Goal: Task Accomplishment & Management: Complete application form

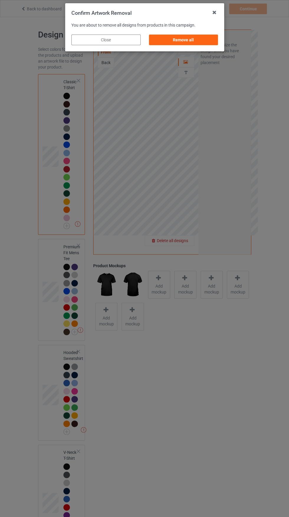
click at [209, 42] on div "Remove all" at bounding box center [183, 40] width 69 height 11
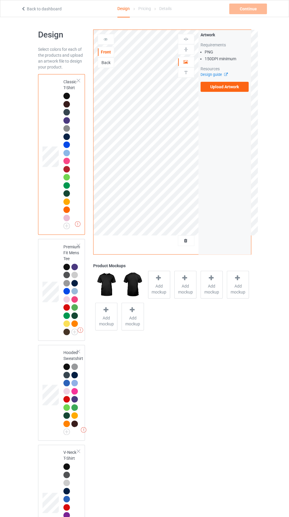
click at [30, 9] on link "Back to dashboard" at bounding box center [41, 8] width 41 height 5
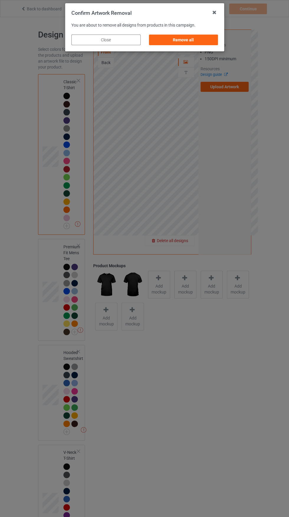
click at [238, 85] on div "Confirm Artwork Removal You are about to remove all designs from products in th…" at bounding box center [144, 258] width 289 height 517
click at [213, 43] on div "Remove all" at bounding box center [183, 40] width 69 height 11
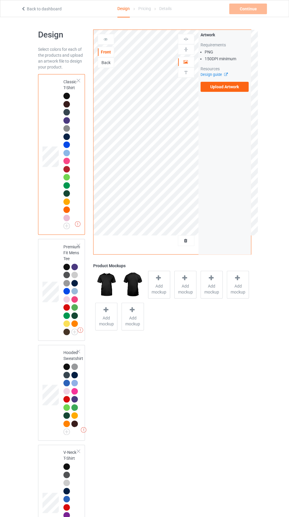
click at [236, 86] on label "Upload Artwork" at bounding box center [225, 87] width 48 height 10
click at [0, 0] on input "Upload Artwork" at bounding box center [0, 0] width 0 height 0
click at [246, 89] on label "Upload Artwork" at bounding box center [225, 87] width 48 height 10
click at [0, 0] on input "Upload Artwork" at bounding box center [0, 0] width 0 height 0
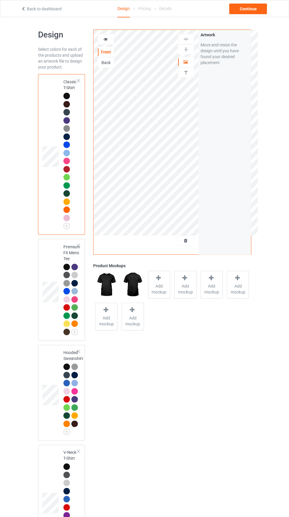
click at [68, 160] on div at bounding box center [66, 161] width 6 height 6
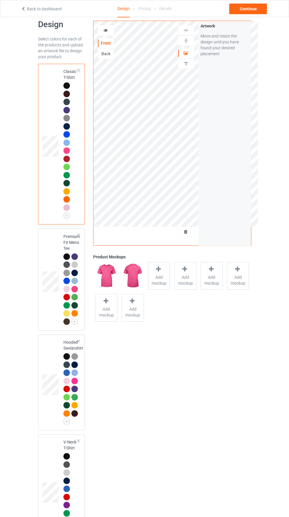
click at [0, 0] on img at bounding box center [0, 0] width 0 height 0
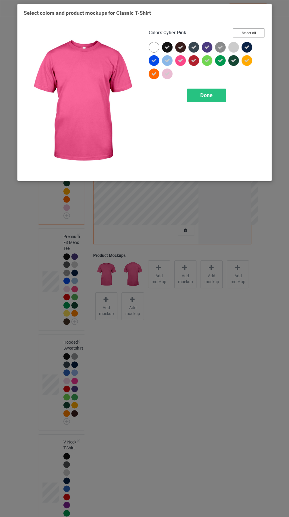
click at [255, 33] on button "Select all" at bounding box center [249, 32] width 32 height 9
click at [154, 61] on icon at bounding box center [153, 60] width 5 height 5
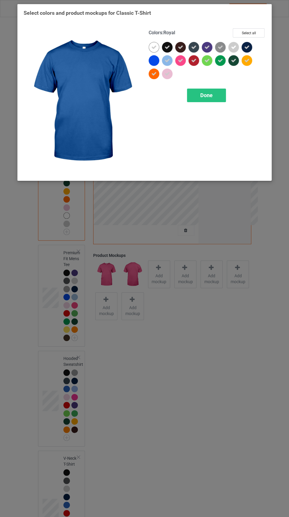
click at [167, 47] on icon at bounding box center [167, 47] width 5 height 5
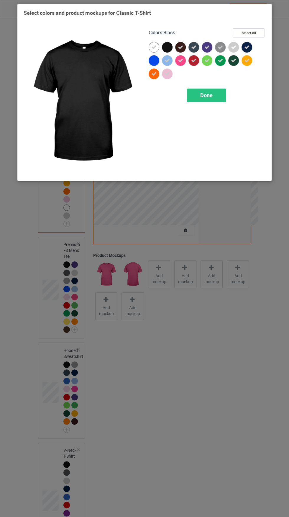
click at [181, 47] on icon at bounding box center [180, 47] width 5 height 5
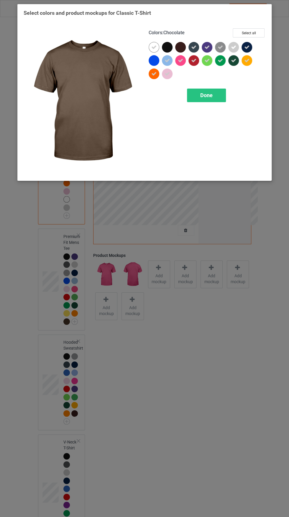
click at [181, 61] on icon at bounding box center [180, 60] width 5 height 5
click at [168, 62] on icon at bounding box center [167, 60] width 5 height 5
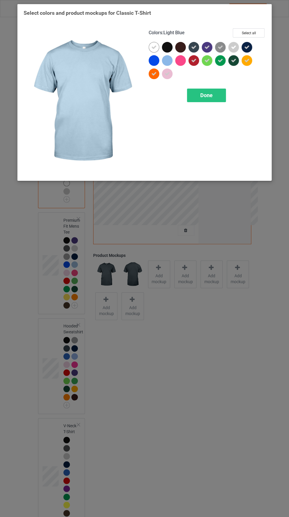
click at [194, 61] on icon at bounding box center [193, 60] width 5 height 5
click at [194, 47] on icon at bounding box center [193, 47] width 5 height 5
click at [210, 49] on icon at bounding box center [207, 47] width 5 height 5
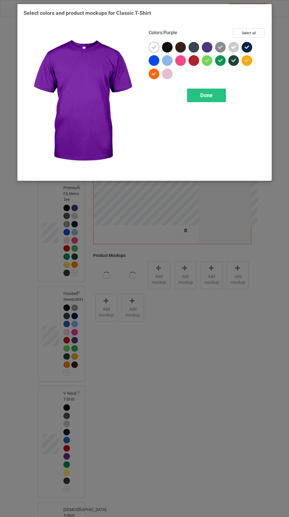
click at [207, 61] on icon at bounding box center [207, 60] width 5 height 5
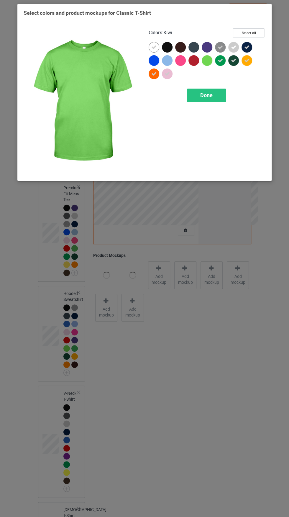
click at [220, 61] on icon at bounding box center [220, 60] width 5 height 5
click at [221, 48] on icon at bounding box center [220, 47] width 5 height 5
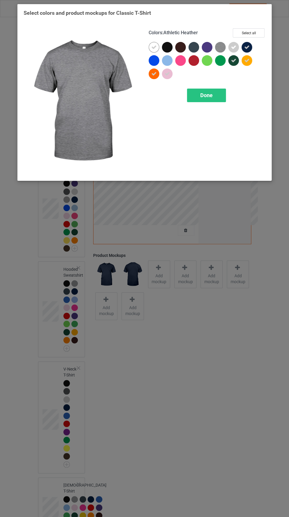
click at [241, 41] on div "Colors : Athletic Heather Select all" at bounding box center [207, 35] width 117 height 14
click at [234, 61] on icon at bounding box center [233, 60] width 5 height 5
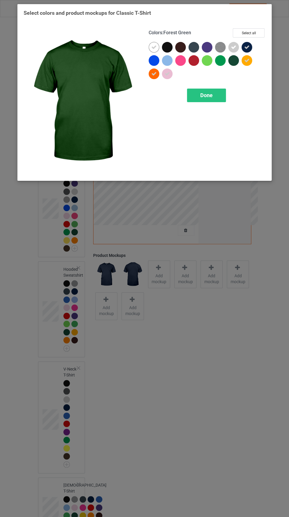
click at [252, 48] on div at bounding box center [247, 47] width 11 height 11
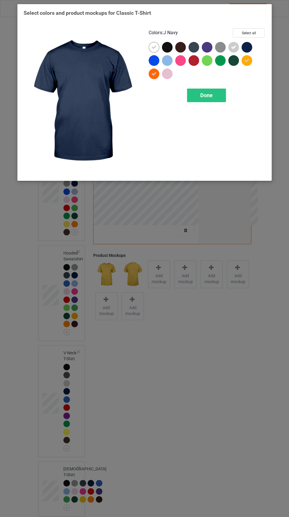
click at [252, 62] on div at bounding box center [247, 60] width 11 height 11
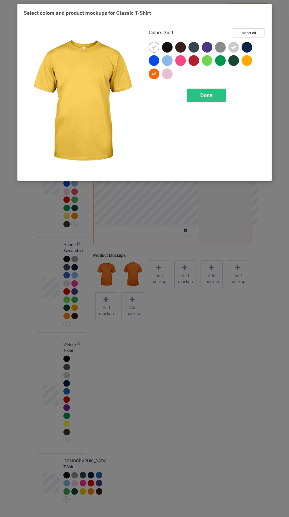
click at [234, 47] on icon at bounding box center [233, 47] width 5 height 5
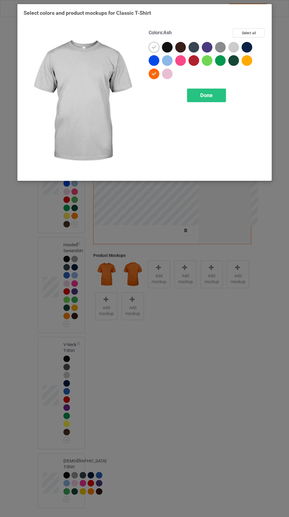
click at [152, 48] on icon at bounding box center [153, 47] width 5 height 5
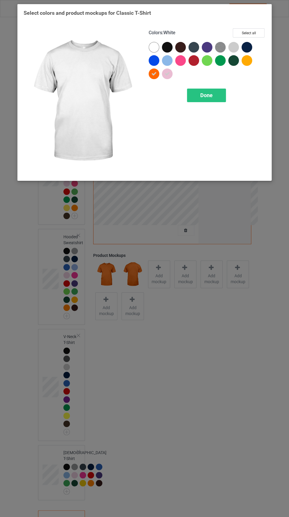
click at [225, 99] on div "Done" at bounding box center [206, 96] width 39 height 14
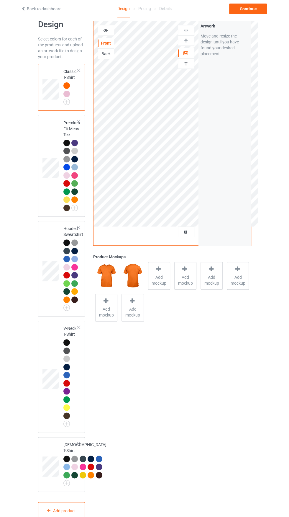
click at [0, 0] on img at bounding box center [0, 0] width 0 height 0
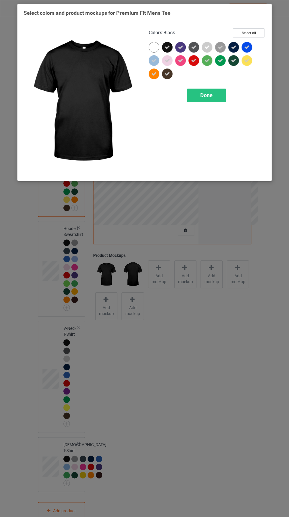
click at [156, 51] on div at bounding box center [154, 47] width 11 height 11
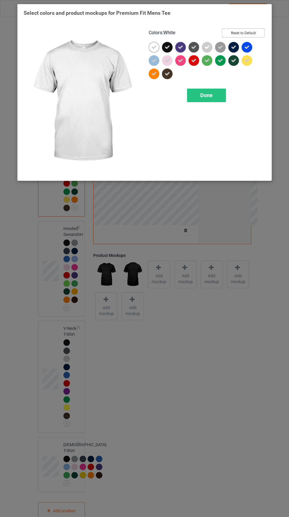
click at [255, 33] on button "Reset to Default" at bounding box center [243, 32] width 43 height 9
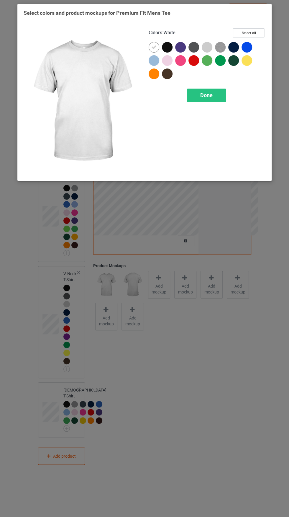
click at [222, 95] on div "Done" at bounding box center [206, 96] width 39 height 14
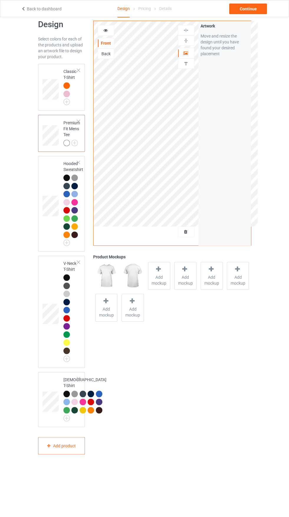
click at [0, 0] on img at bounding box center [0, 0] width 0 height 0
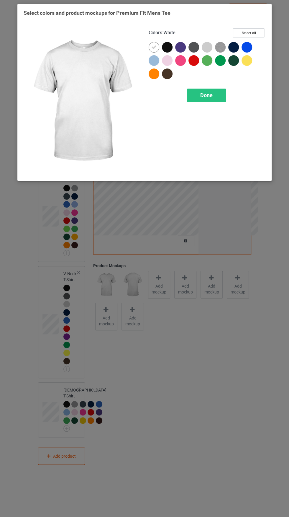
click at [159, 75] on div at bounding box center [155, 74] width 13 height 13
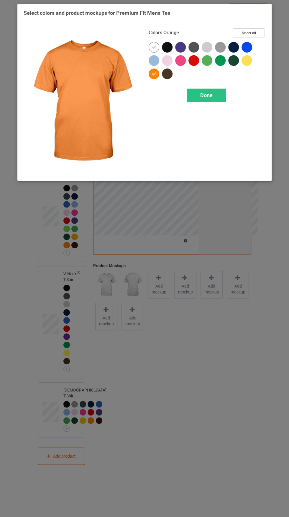
click at [152, 46] on icon at bounding box center [153, 47] width 5 height 5
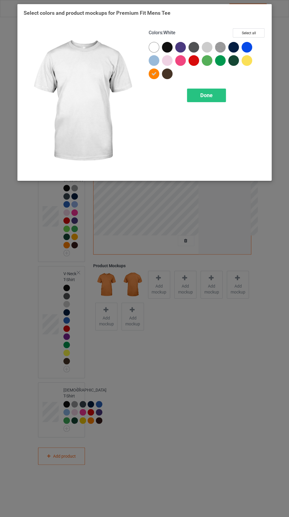
click at [223, 97] on div "Done" at bounding box center [206, 96] width 39 height 14
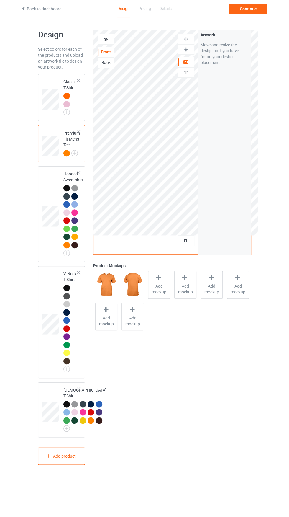
click at [79, 272] on div at bounding box center [78, 272] width 4 height 4
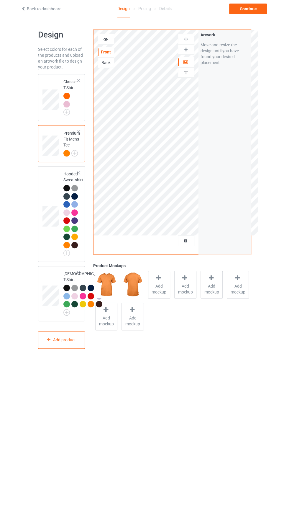
click at [0, 0] on img at bounding box center [0, 0] width 0 height 0
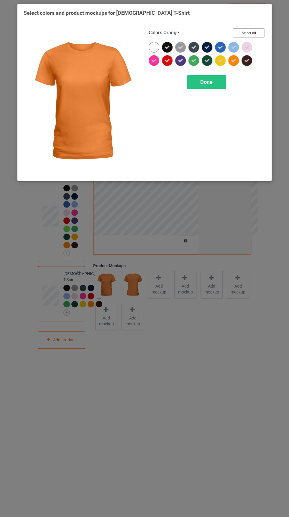
click at [255, 33] on button "Select all" at bounding box center [249, 32] width 32 height 9
click at [247, 61] on icon at bounding box center [246, 60] width 5 height 5
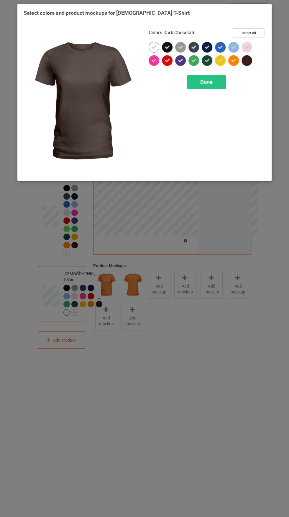
click at [242, 65] on div at bounding box center [248, 61] width 13 height 13
click at [262, 33] on button "Reset to Default" at bounding box center [243, 32] width 43 height 9
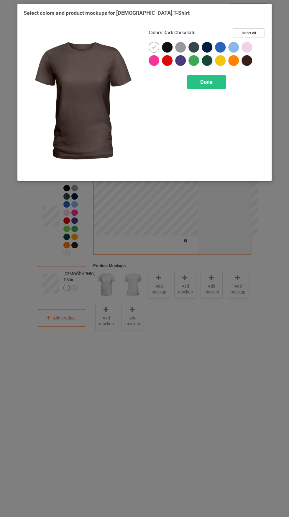
click at [234, 58] on div at bounding box center [233, 60] width 11 height 11
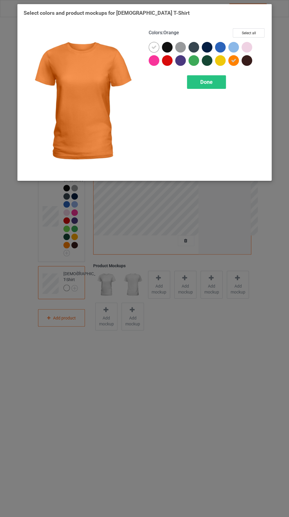
click at [154, 47] on icon at bounding box center [153, 47] width 5 height 5
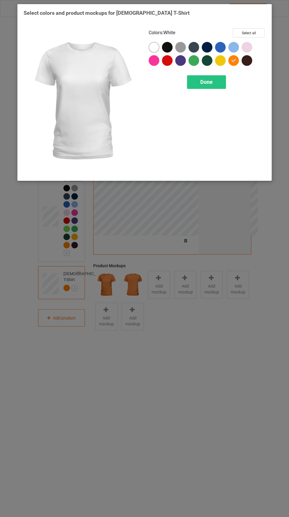
click at [220, 81] on div "Done" at bounding box center [206, 82] width 39 height 14
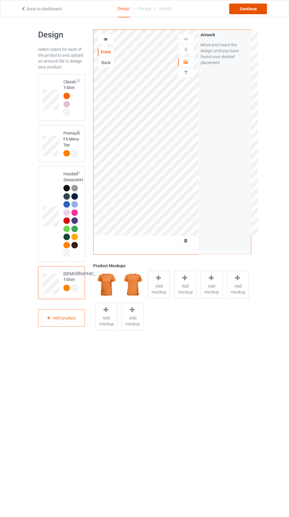
click at [256, 9] on div "Continue" at bounding box center [248, 9] width 38 height 11
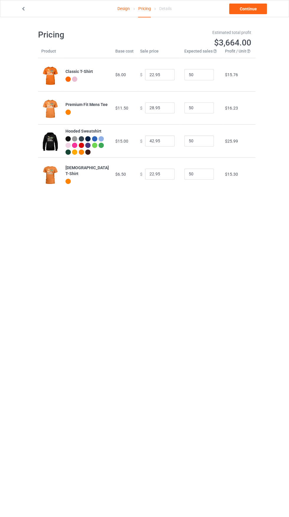
click at [24, 9] on icon at bounding box center [23, 8] width 5 height 4
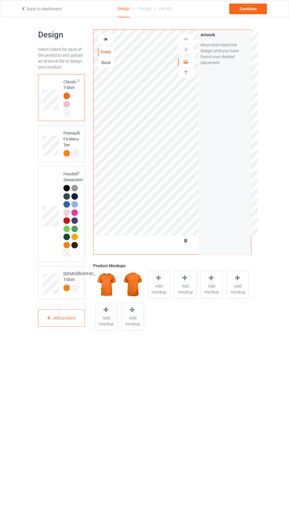
click at [0, 0] on img at bounding box center [0, 0] width 0 height 0
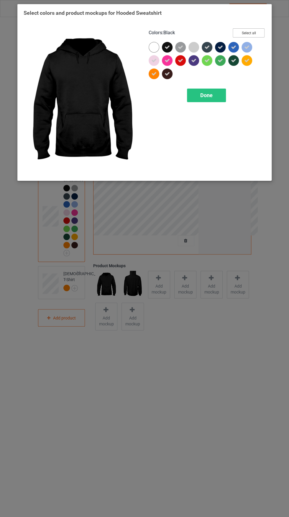
click at [255, 33] on button "Select all" at bounding box center [249, 32] width 32 height 9
click at [154, 78] on div at bounding box center [154, 73] width 11 height 11
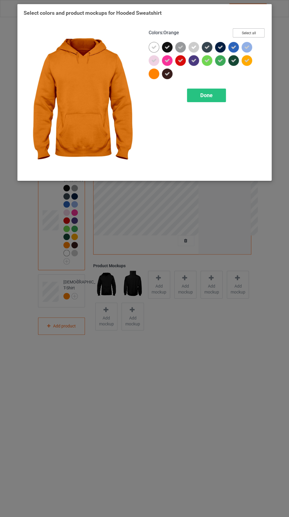
click at [256, 33] on button "Select all" at bounding box center [249, 32] width 32 height 9
click at [216, 97] on div "Done" at bounding box center [206, 96] width 39 height 14
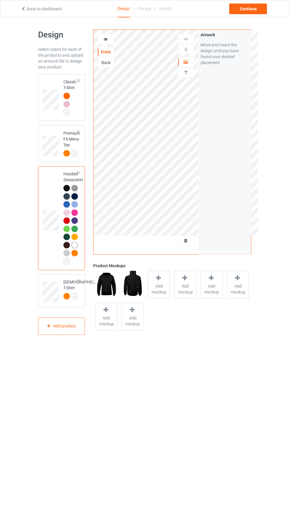
click at [0, 0] on img at bounding box center [0, 0] width 0 height 0
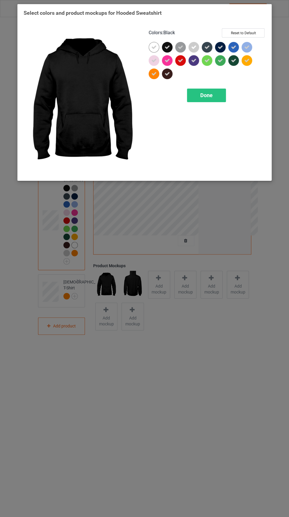
click at [157, 82] on div at bounding box center [155, 74] width 13 height 13
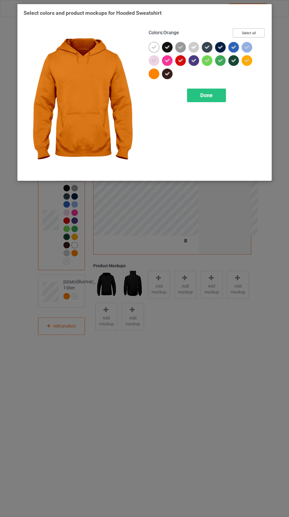
click at [254, 33] on button "Select all" at bounding box center [249, 32] width 32 height 9
click at [223, 95] on div "Done" at bounding box center [206, 96] width 39 height 14
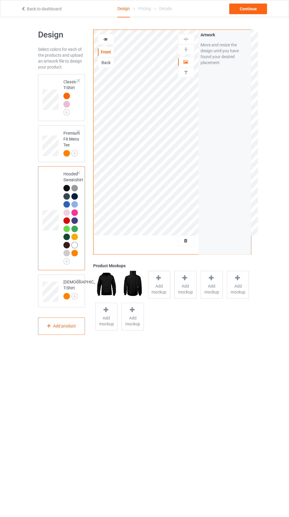
click at [0, 0] on img at bounding box center [0, 0] width 0 height 0
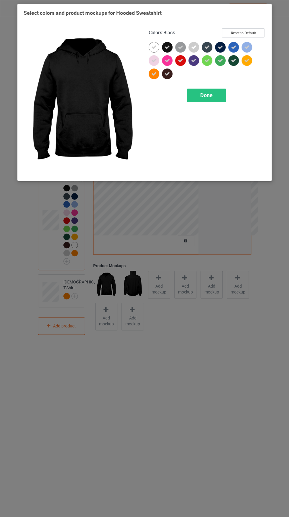
click at [154, 49] on icon at bounding box center [153, 47] width 5 height 5
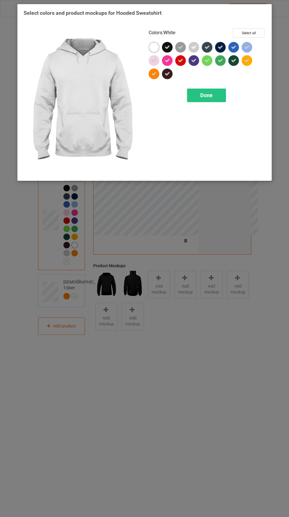
click at [247, 61] on icon at bounding box center [246, 60] width 5 height 5
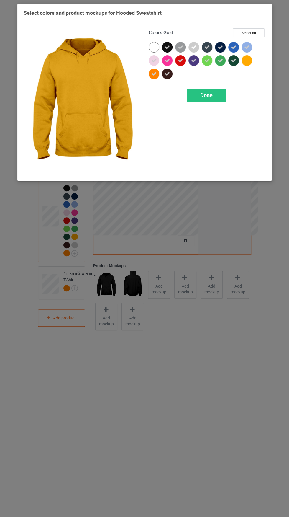
click at [251, 45] on div at bounding box center [247, 47] width 11 height 11
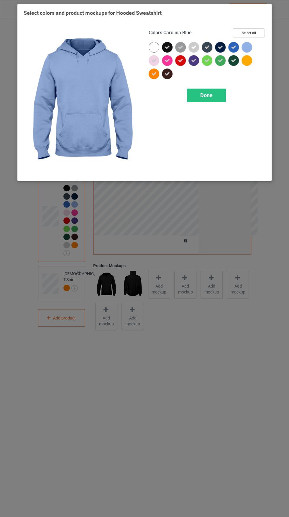
click at [231, 49] on icon at bounding box center [233, 47] width 5 height 5
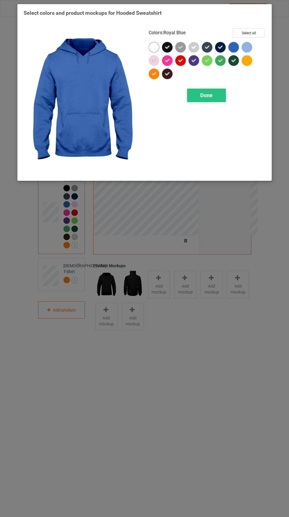
click at [167, 74] on icon at bounding box center [167, 73] width 5 height 5
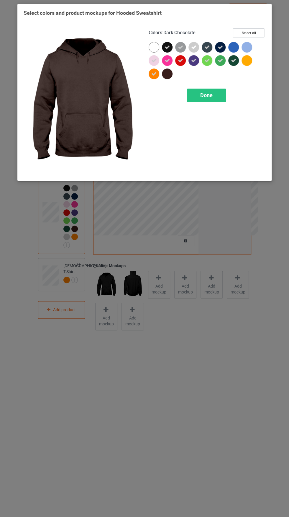
click at [167, 59] on icon at bounding box center [167, 60] width 5 height 5
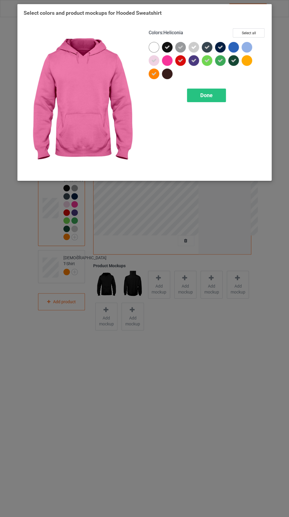
click at [183, 62] on icon at bounding box center [180, 60] width 5 height 5
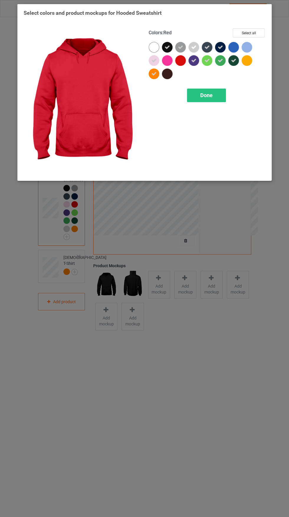
click at [194, 61] on icon at bounding box center [193, 60] width 5 height 5
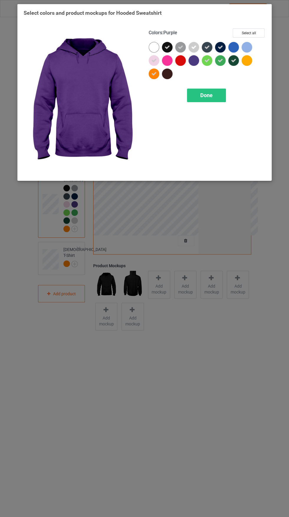
click at [194, 47] on icon at bounding box center [193, 47] width 5 height 5
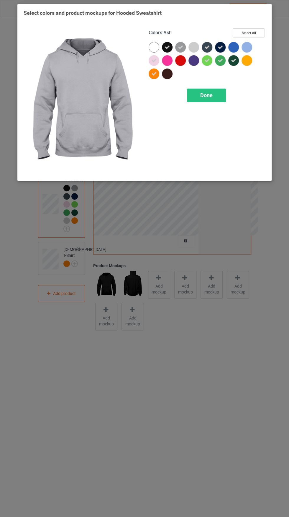
click at [181, 47] on icon at bounding box center [180, 47] width 5 height 5
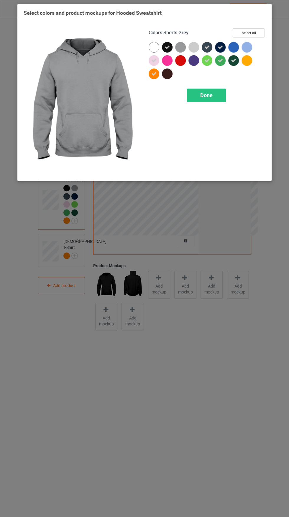
click at [220, 47] on icon at bounding box center [220, 47] width 5 height 5
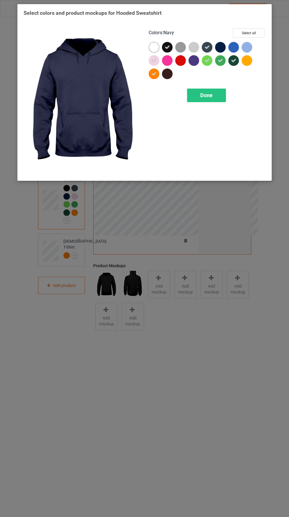
click at [220, 61] on icon at bounding box center [220, 60] width 5 height 5
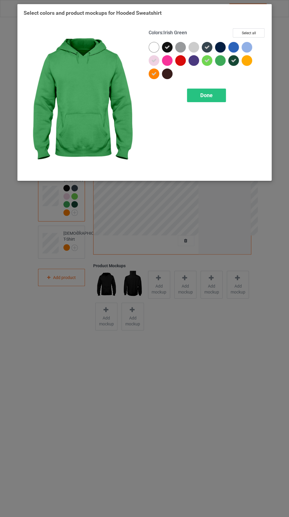
click at [240, 62] on div at bounding box center [234, 61] width 13 height 13
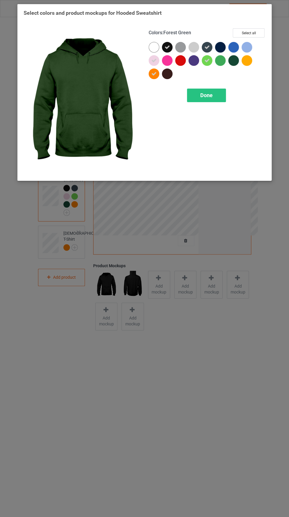
click at [211, 45] on div at bounding box center [207, 47] width 11 height 11
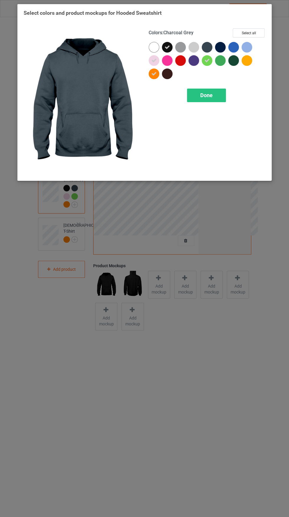
click at [165, 45] on icon at bounding box center [167, 47] width 5 height 5
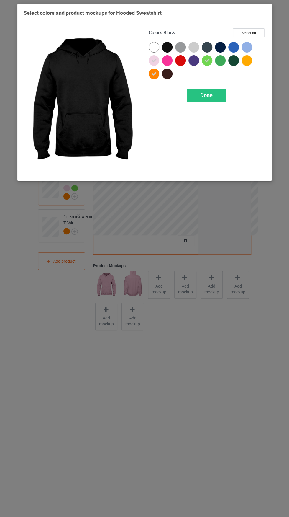
click at [224, 94] on div "Done" at bounding box center [206, 96] width 39 height 14
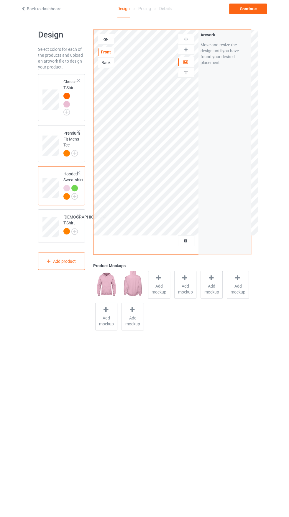
click at [0, 0] on img at bounding box center [0, 0] width 0 height 0
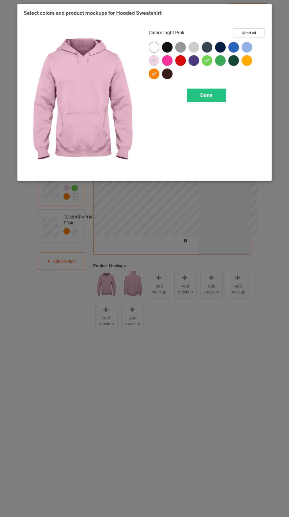
click at [207, 58] on icon at bounding box center [207, 60] width 5 height 5
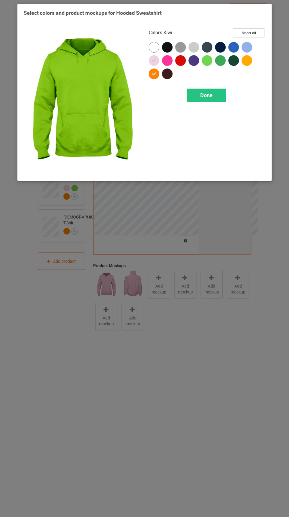
click at [218, 97] on div "Done" at bounding box center [206, 96] width 39 height 14
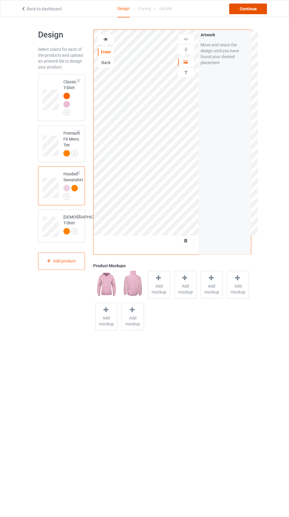
click at [253, 10] on div "Continue" at bounding box center [248, 9] width 38 height 11
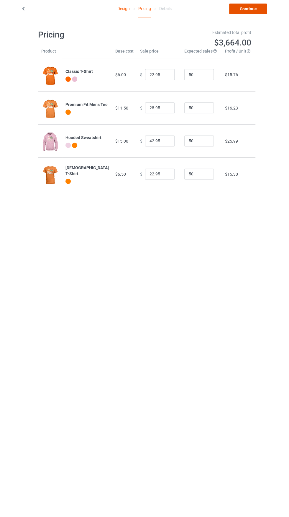
click at [256, 9] on link "Continue" at bounding box center [248, 9] width 38 height 11
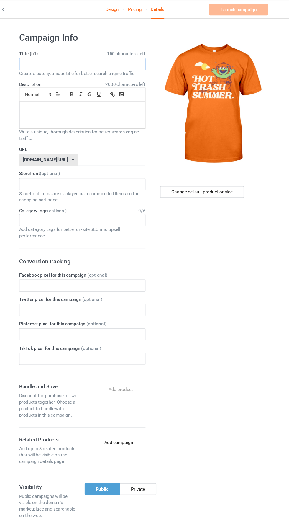
click at [125, 58] on input "text" at bounding box center [96, 58] width 116 height 11
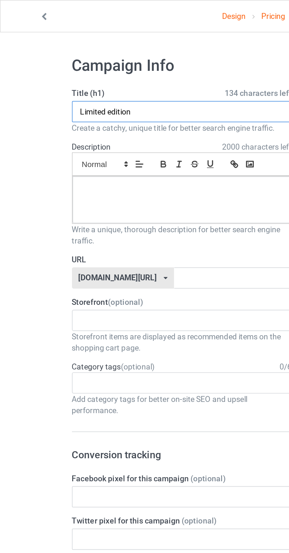
type input "Limited edition"
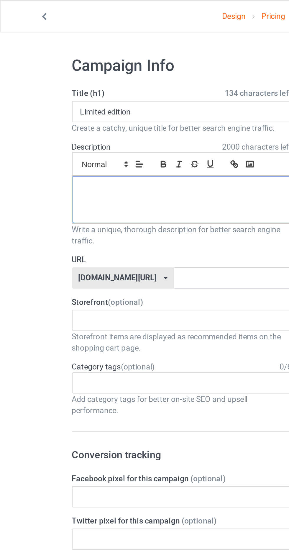
click at [128, 104] on div at bounding box center [96, 105] width 116 height 25
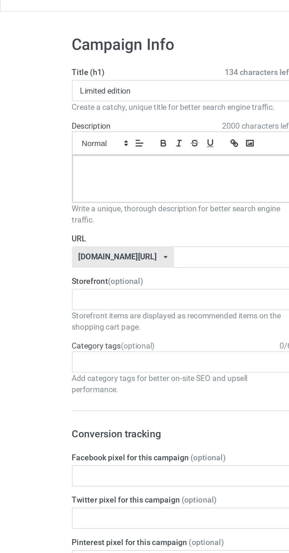
click at [141, 15] on link "Pricing" at bounding box center [144, 8] width 13 height 17
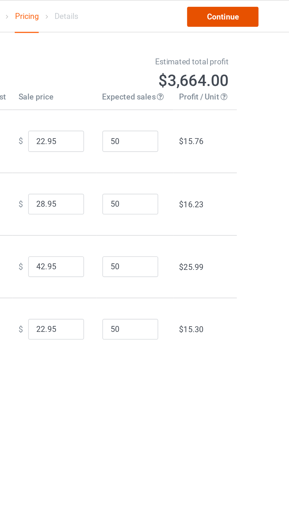
click at [264, 5] on link "Continue" at bounding box center [248, 9] width 38 height 11
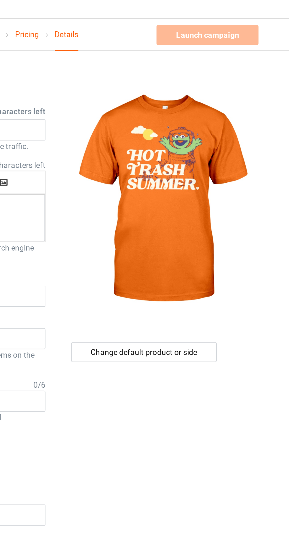
scroll to position [8, 0]
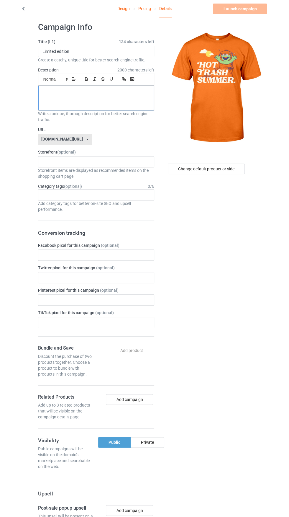
click at [131, 91] on p at bounding box center [96, 92] width 106 height 6
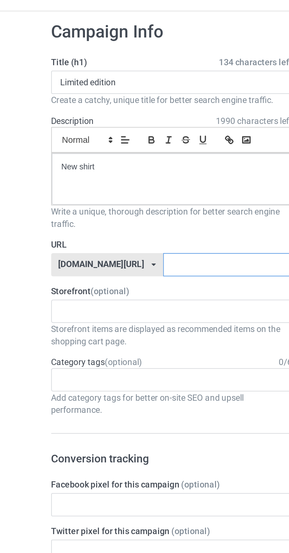
click at [118, 138] on input "text" at bounding box center [123, 139] width 62 height 11
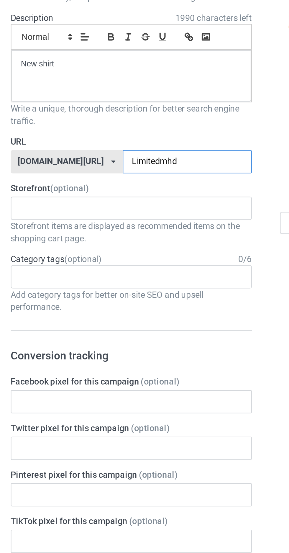
type input "Limitedmhdi"
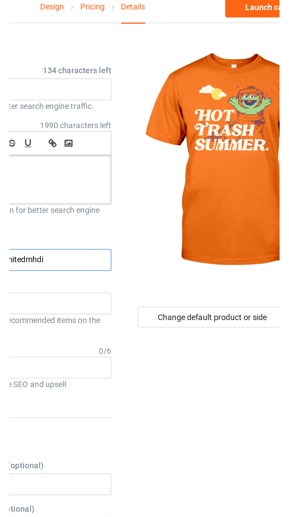
scroll to position [0, 0]
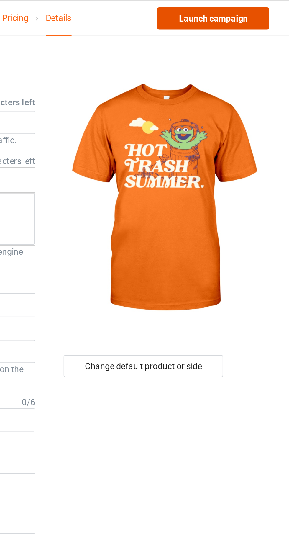
click at [256, 9] on link "Launch campaign" at bounding box center [240, 9] width 54 height 11
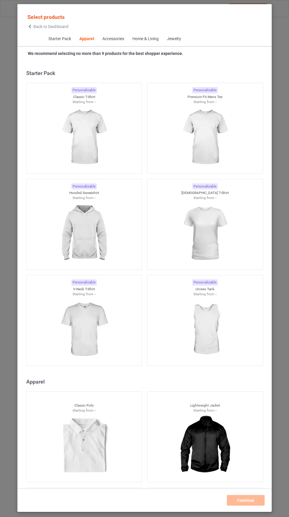
scroll to position [316, 0]
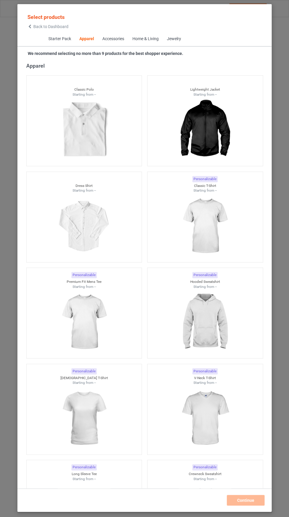
click at [30, 26] on icon at bounding box center [29, 26] width 5 height 4
